Goal: Task Accomplishment & Management: Use online tool/utility

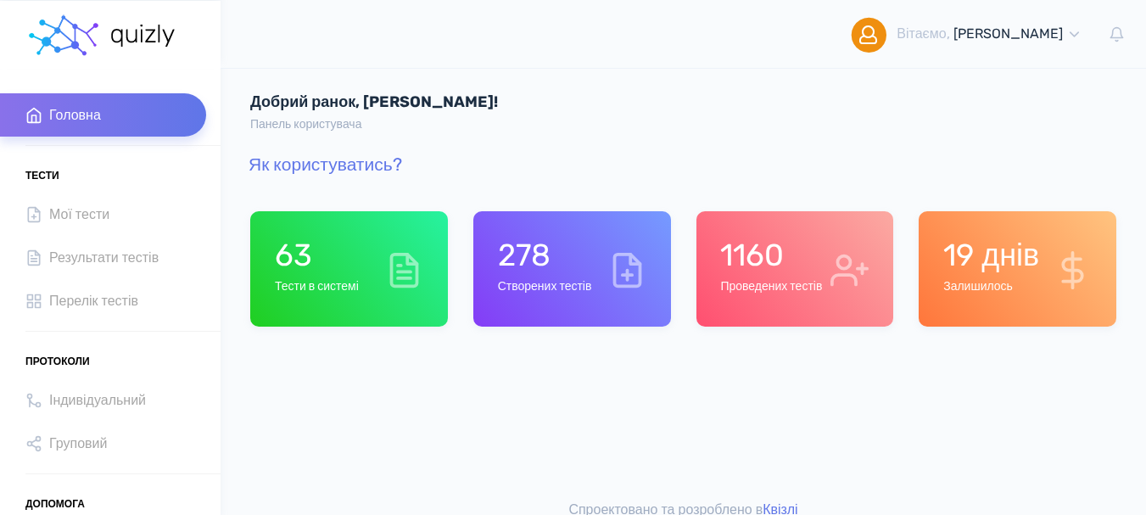
click at [779, 298] on div "1160 Проведених тестів" at bounding box center [771, 269] width 102 height 64
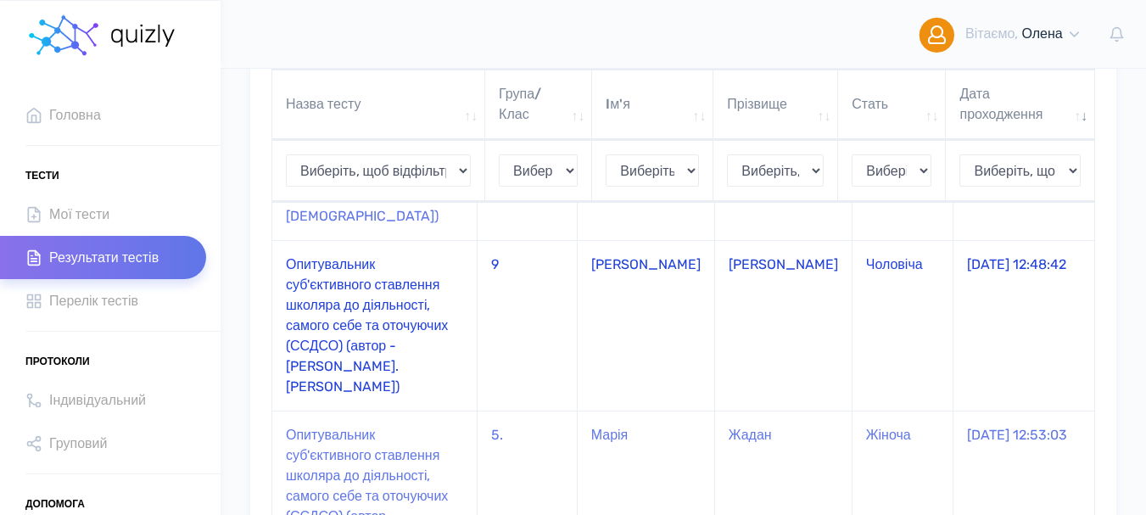
scroll to position [254, 0]
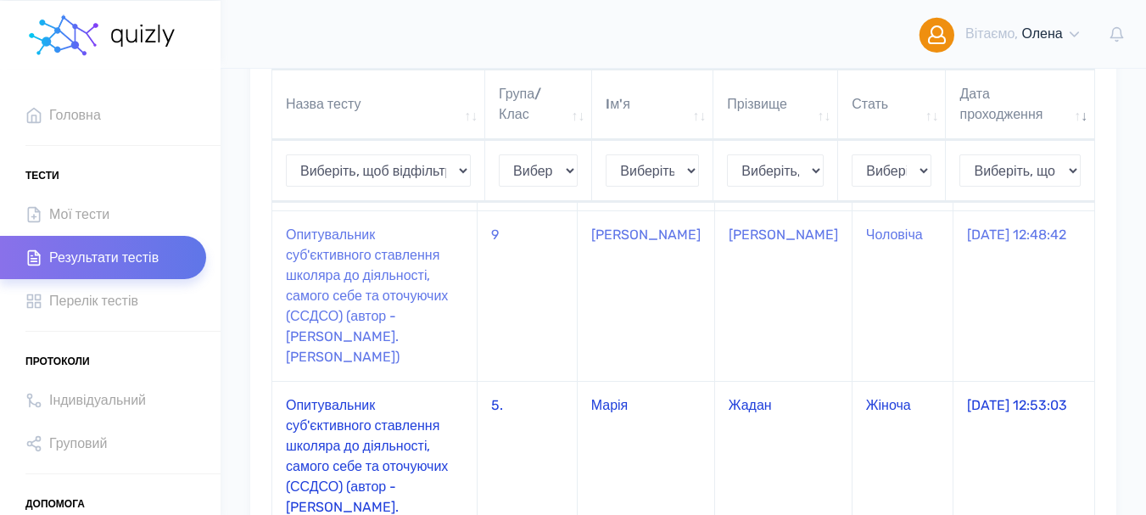
click at [331, 399] on td "Опитувальник суб'єктивного ставлення школяра до діяльності, самого себе та оточ…" at bounding box center [374, 466] width 205 height 170
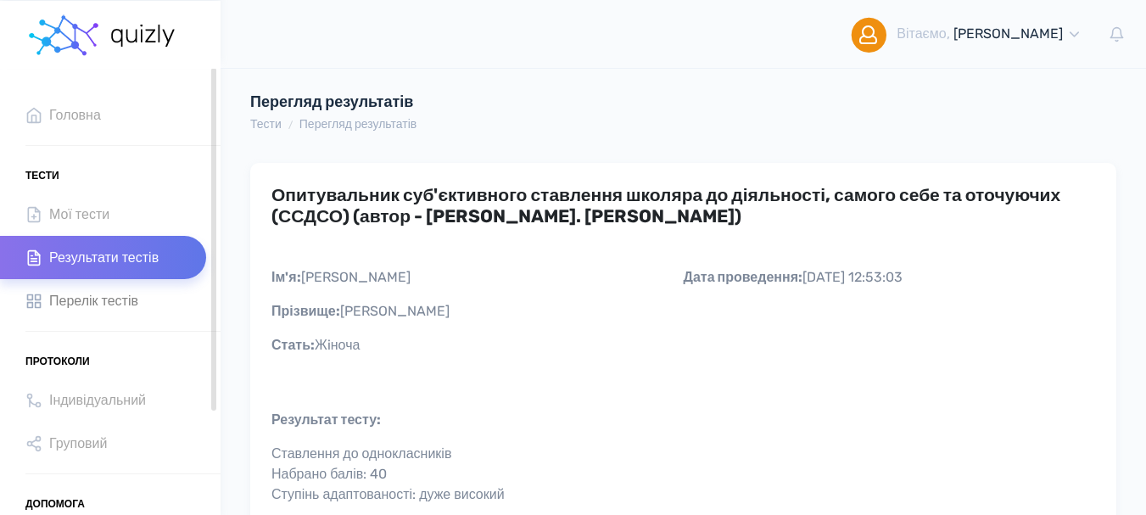
click at [98, 302] on span "Перелік тестів" at bounding box center [93, 300] width 89 height 23
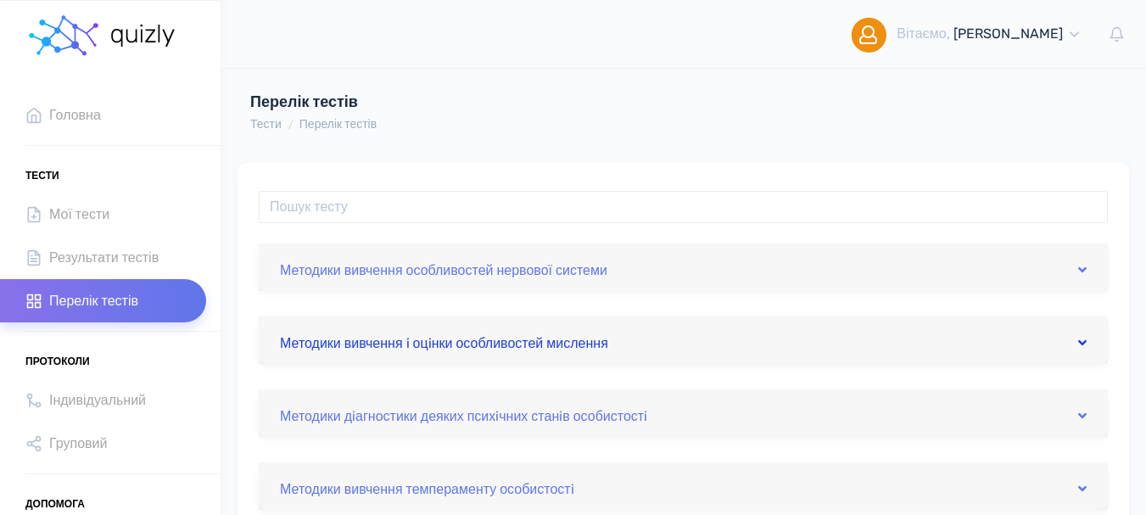
scroll to position [85, 0]
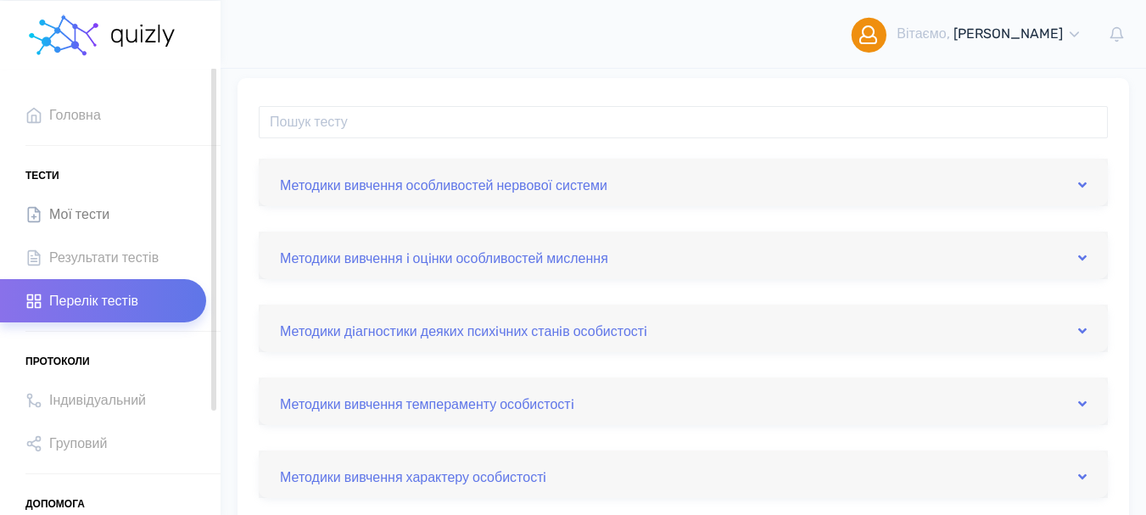
click at [112, 226] on link "Мої тести" at bounding box center [103, 214] width 206 height 43
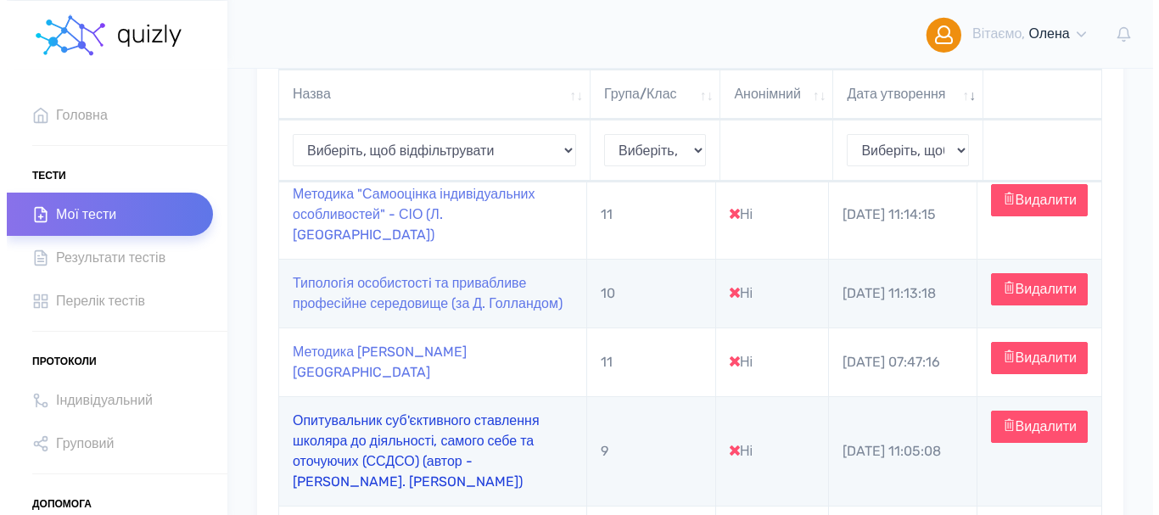
scroll to position [339, 0]
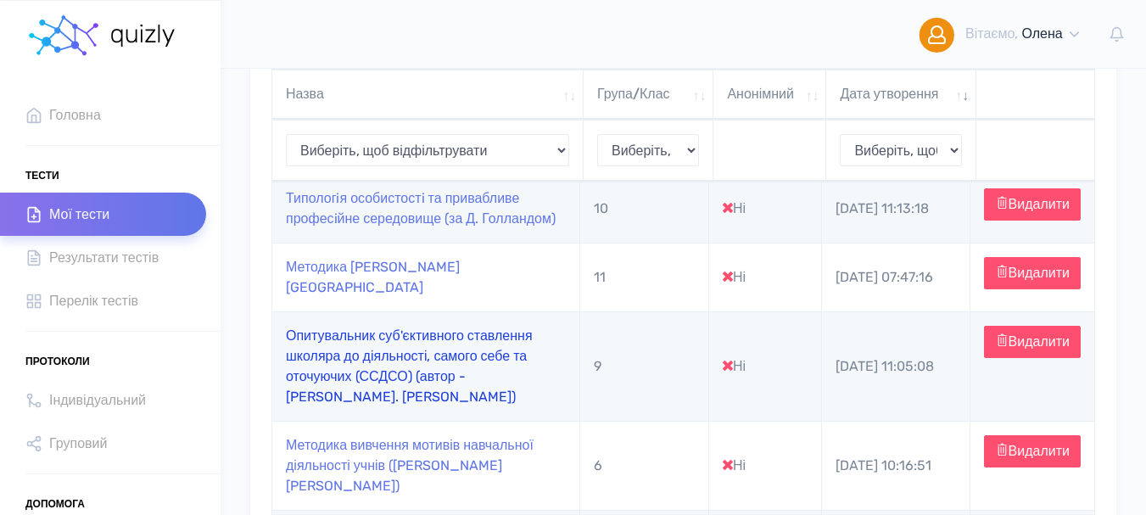
click at [360, 366] on link "Опитувальник суб'єктивного ставлення школяра до діяльності, самого себе та оточ…" at bounding box center [409, 365] width 247 height 77
type input "[URL][DOMAIN_NAME]"
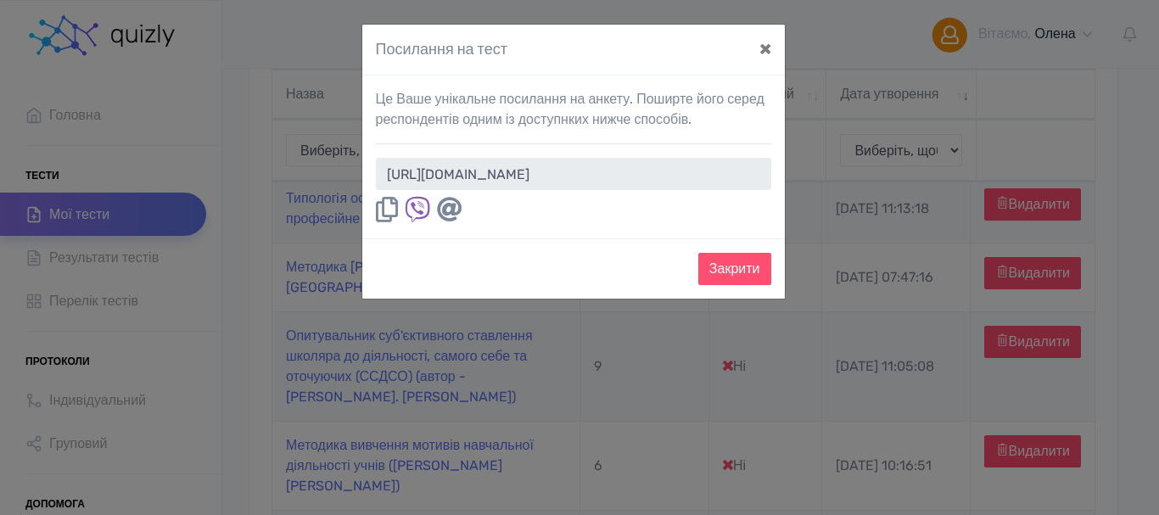
click at [392, 212] on icon at bounding box center [387, 209] width 22 height 25
